Goal: Transaction & Acquisition: Subscribe to service/newsletter

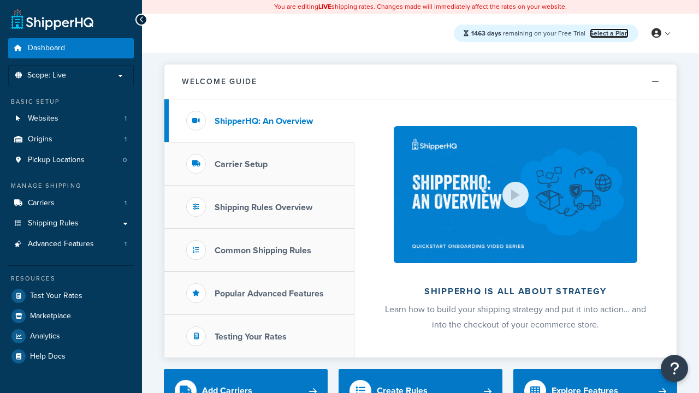
click at [609, 33] on link "Select a Plan" at bounding box center [609, 33] width 39 height 10
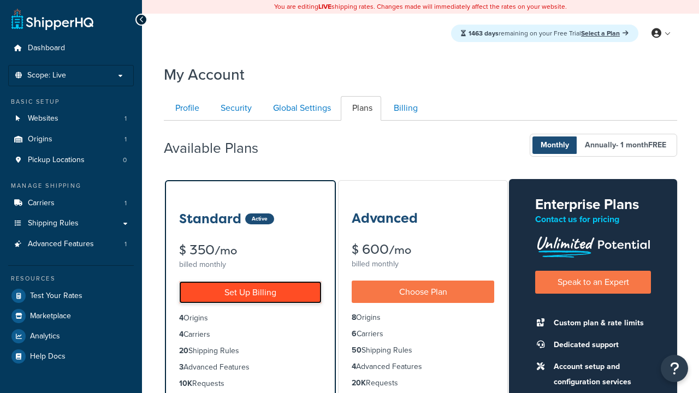
click at [250, 292] on link "Set Up Billing" at bounding box center [250, 292] width 142 height 22
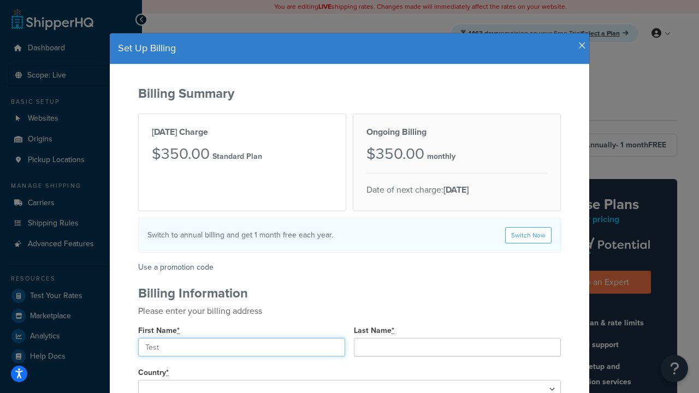
type input "Test"
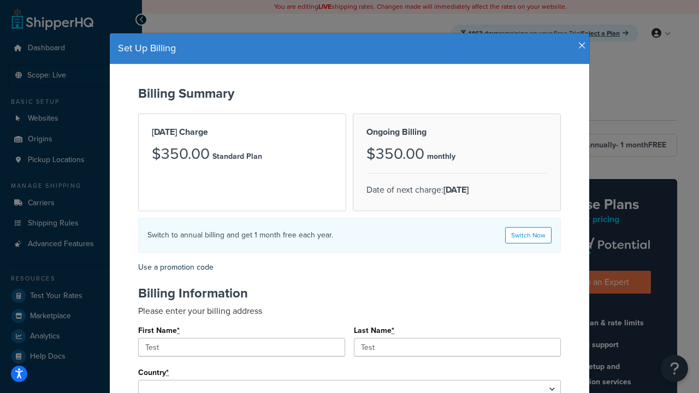
type input "2209 Four Waters Loop"
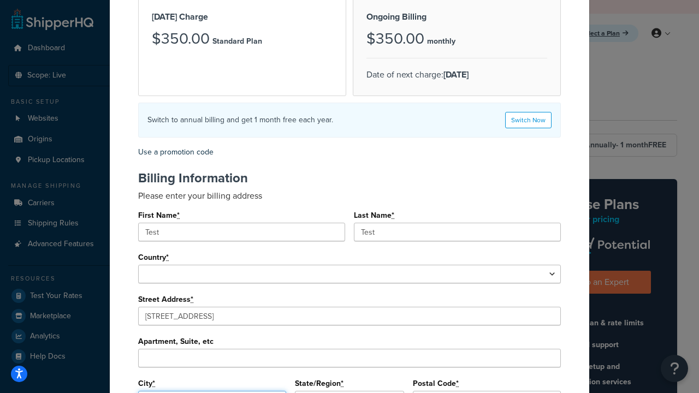
type input "Georgetown"
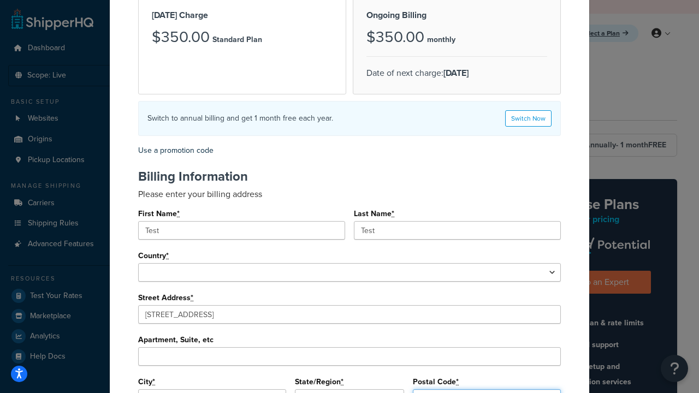
type input "78628"
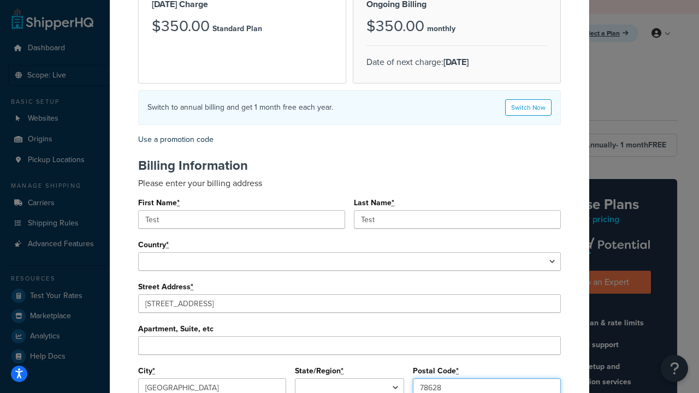
select select "1000"
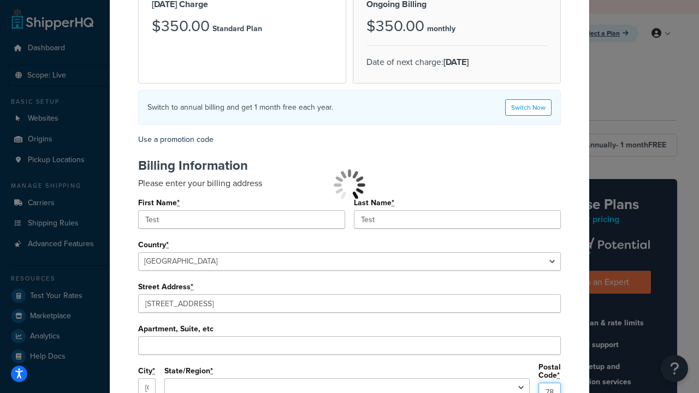
type input "78628"
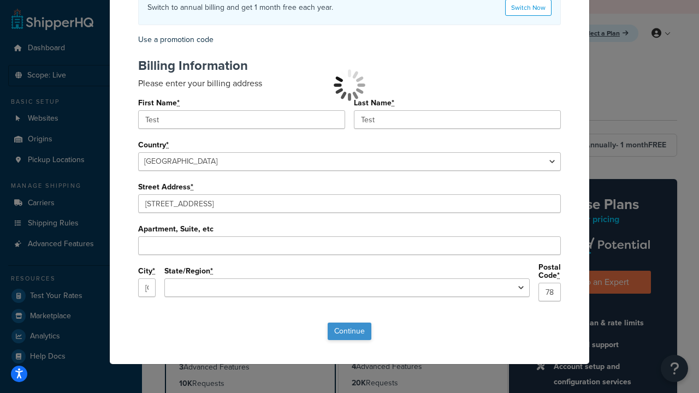
select select "TX"
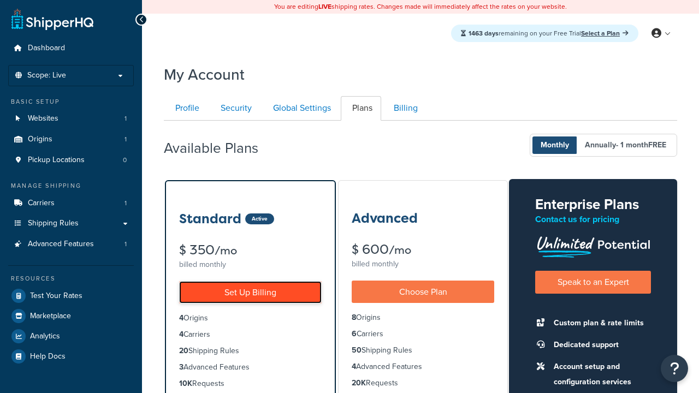
click at [250, 292] on link "Set Up Billing" at bounding box center [250, 292] width 142 height 22
